Goal: Obtain resource: Obtain resource

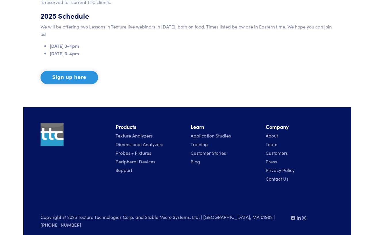
scroll to position [328, 0]
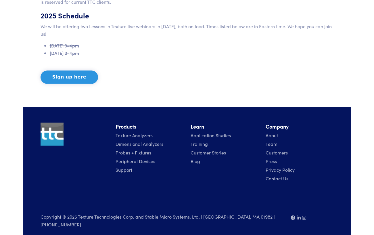
click at [216, 135] on link "Application Studies" at bounding box center [211, 135] width 40 height 6
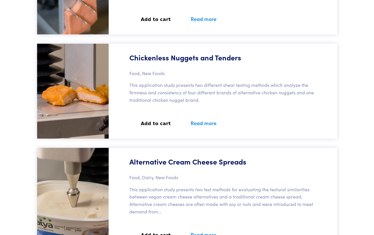
scroll to position [11101, 0]
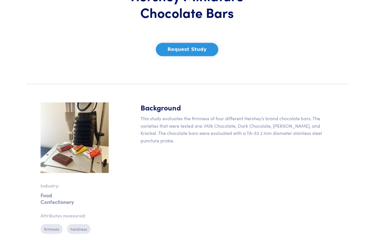
scroll to position [60, 0]
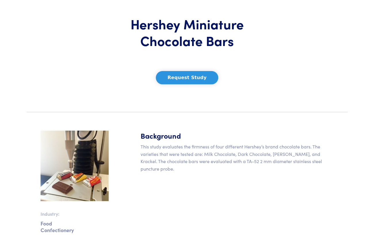
click at [192, 77] on button "Request Study" at bounding box center [187, 77] width 63 height 13
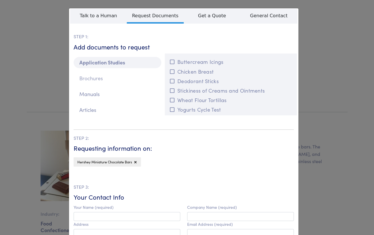
click at [97, 80] on p "Brochures" at bounding box center [118, 78] width 88 height 11
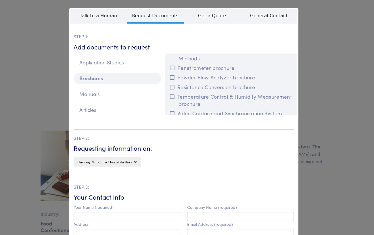
scroll to position [221, 0]
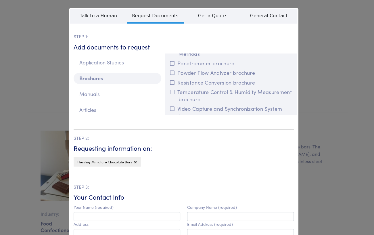
click at [332, 187] on div "**********" at bounding box center [187, 117] width 374 height 235
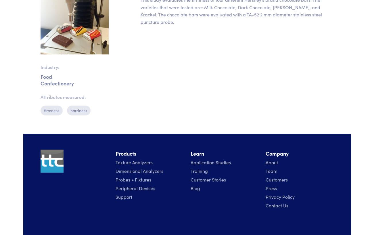
scroll to position [209, 0]
